Goal: Check status: Check status

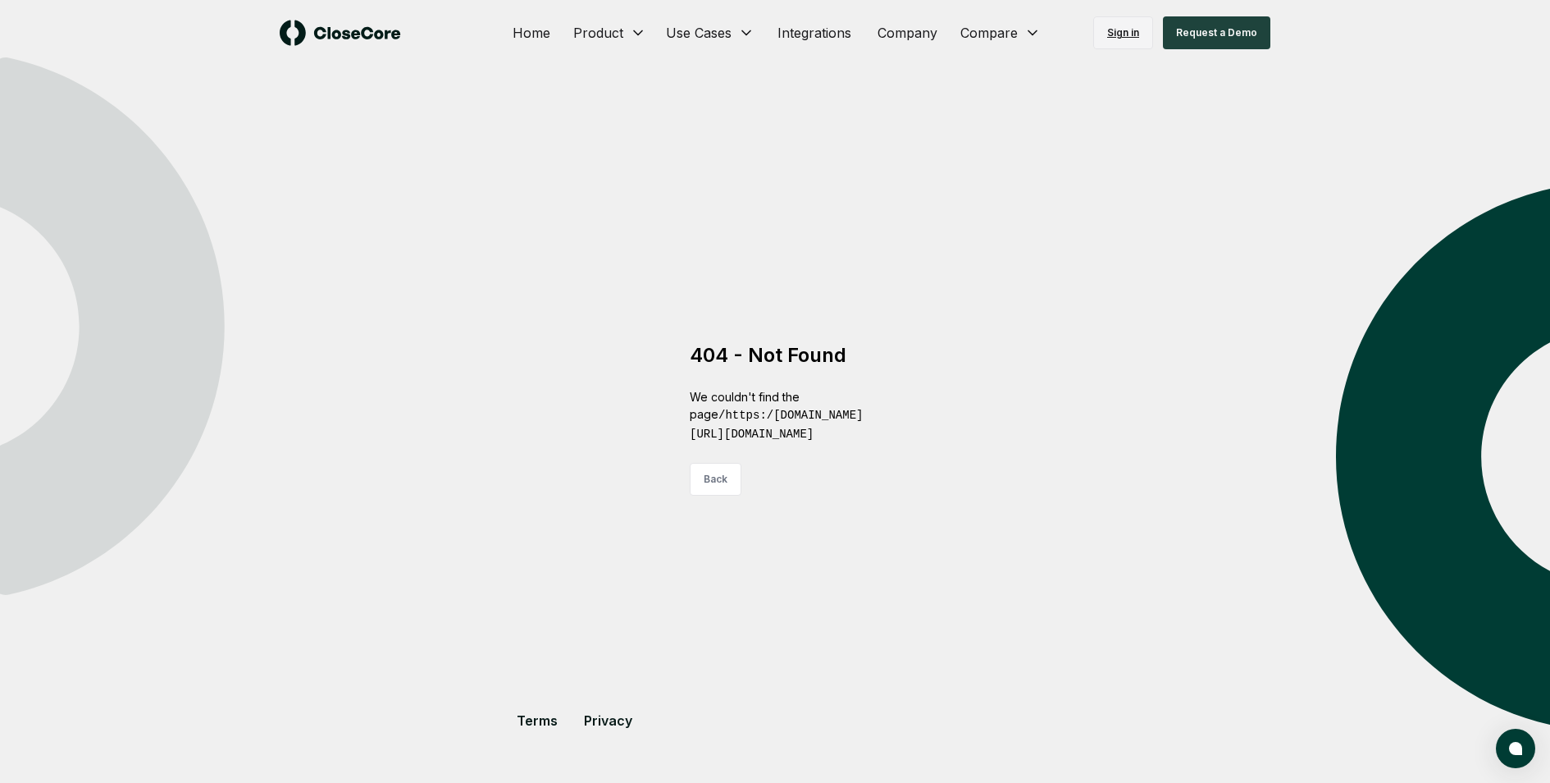
click at [1128, 41] on link "Sign in" at bounding box center [1123, 32] width 60 height 33
click at [1122, 30] on link "Sign in" at bounding box center [1123, 32] width 60 height 33
